Goal: Book appointment/travel/reservation

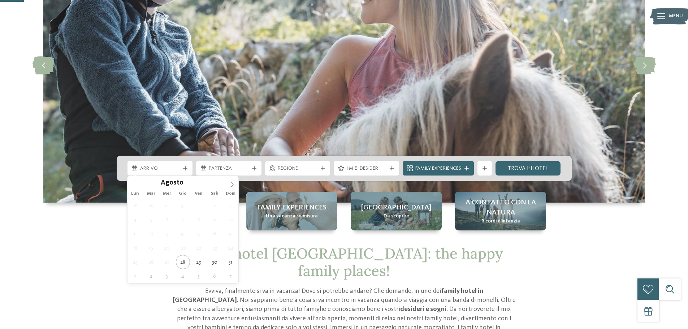
click at [229, 186] on span at bounding box center [232, 182] width 12 height 12
click at [231, 184] on icon at bounding box center [232, 184] width 5 height 5
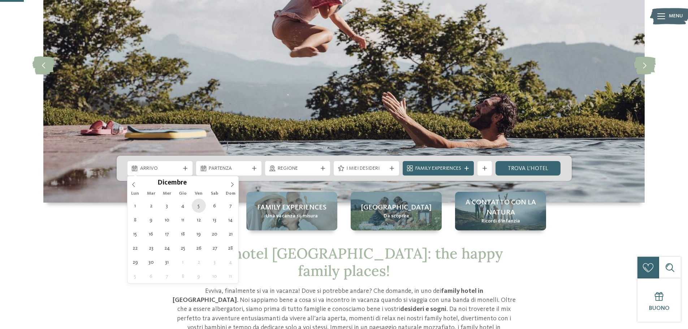
type div "05.12.2025"
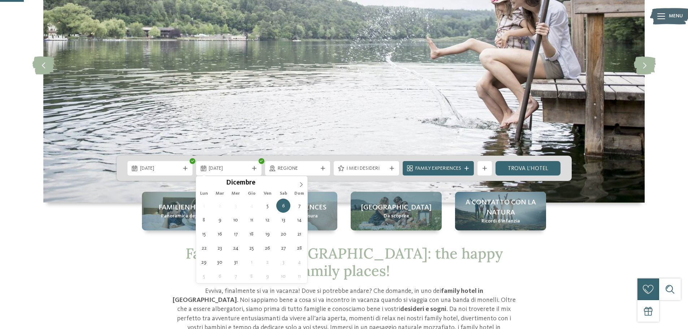
type div "06.12.2025"
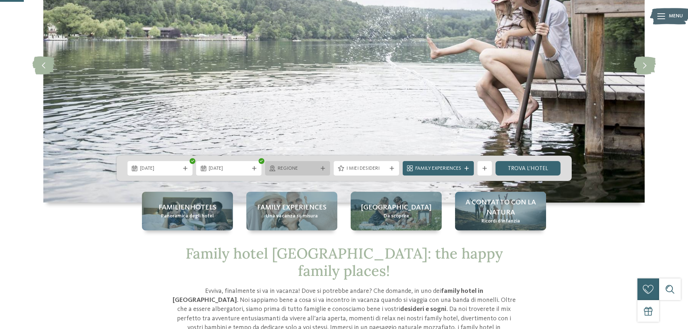
click at [322, 168] on icon at bounding box center [323, 168] width 4 height 4
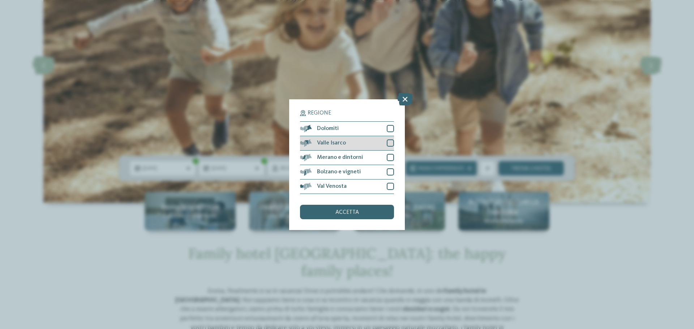
click at [387, 145] on div at bounding box center [390, 143] width 7 height 7
click at [389, 173] on div at bounding box center [390, 171] width 7 height 7
click at [388, 124] on div "Dolomiti" at bounding box center [347, 129] width 94 height 14
click at [391, 160] on div at bounding box center [390, 157] width 7 height 7
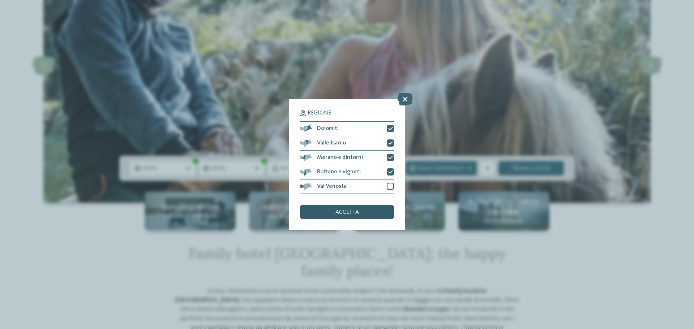
click at [353, 213] on span "accetta" at bounding box center [346, 213] width 23 height 6
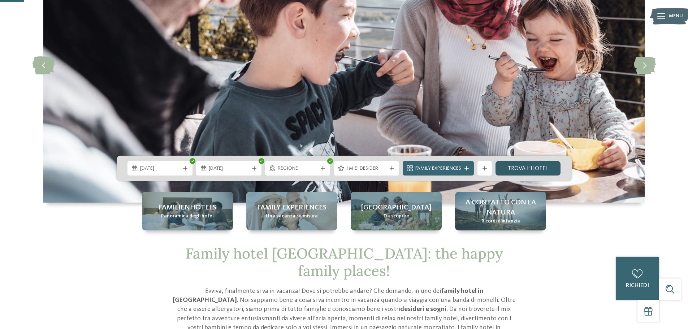
click at [511, 170] on link "trova l’hotel" at bounding box center [528, 168] width 65 height 14
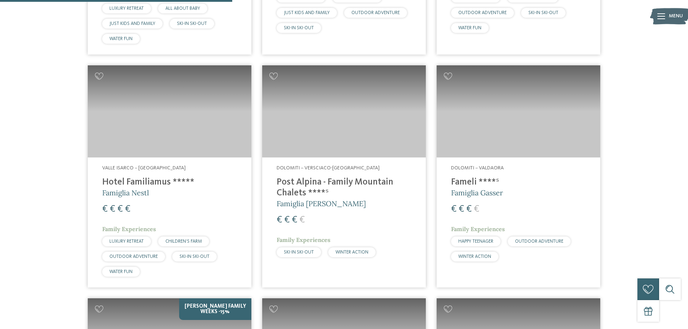
scroll to position [454, 0]
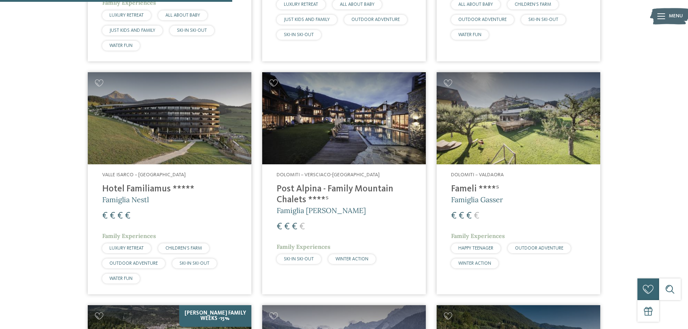
click at [149, 190] on h4 "Hotel Familiamus *****" at bounding box center [169, 189] width 135 height 11
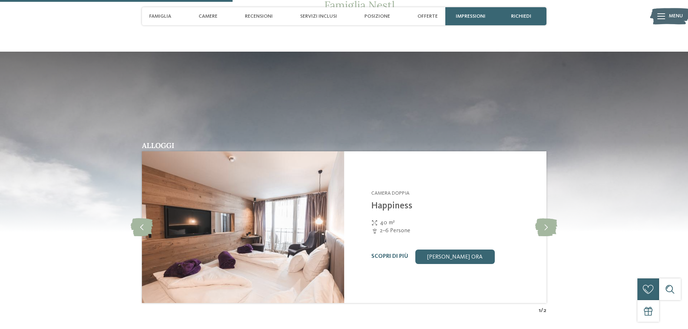
scroll to position [867, 0]
